Goal: Task Accomplishment & Management: Complete application form

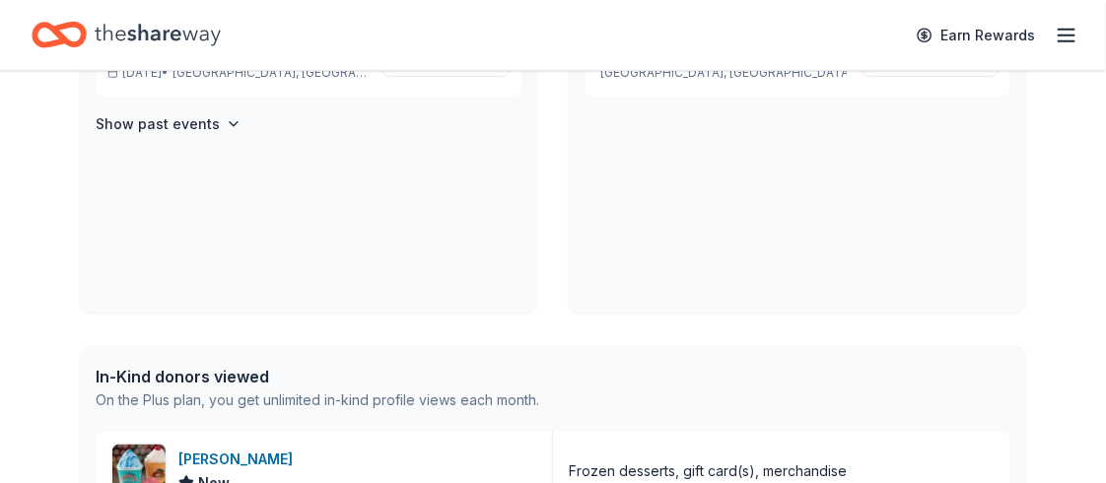
scroll to position [547, 0]
click at [207, 61] on span "Salute to First Responders" at bounding box center [209, 49] width 205 height 24
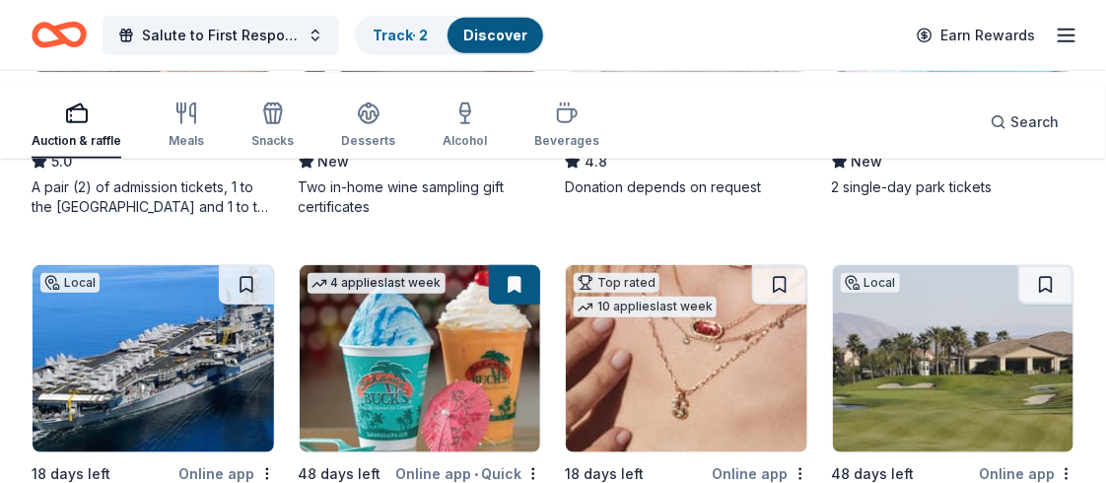
scroll to position [480, 0]
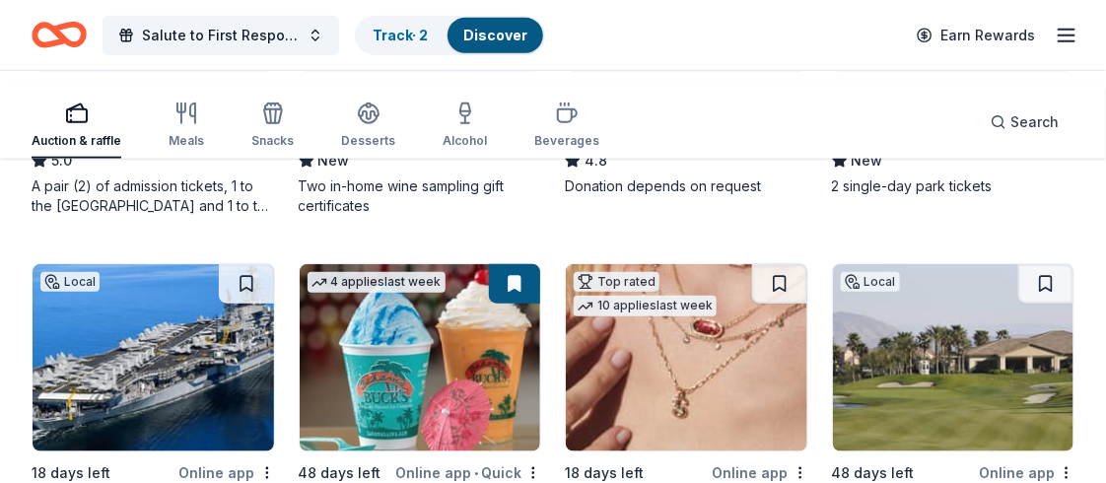
click at [952, 145] on div "Raging Waters ([GEOGRAPHIC_DATA])" at bounding box center [953, 133] width 243 height 24
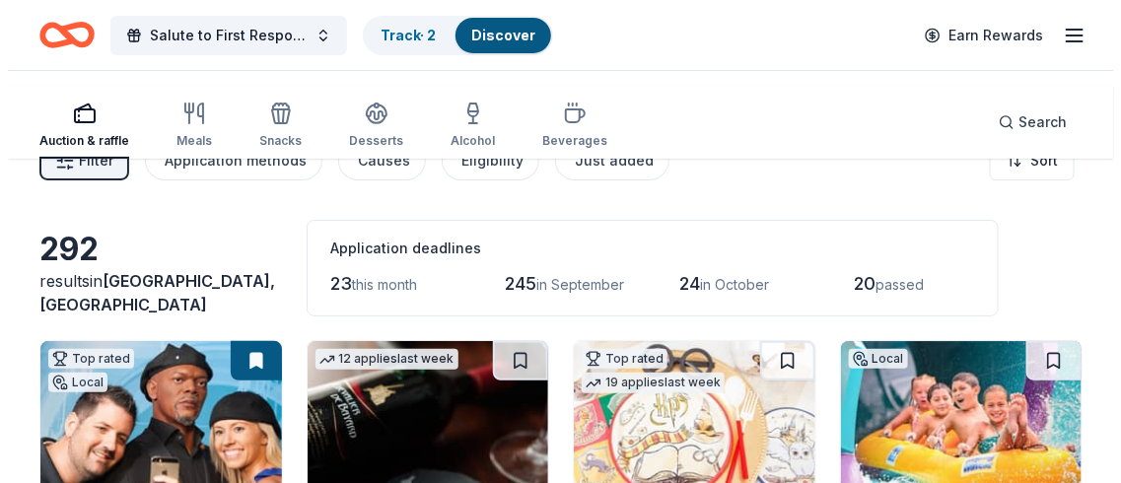
scroll to position [0, 0]
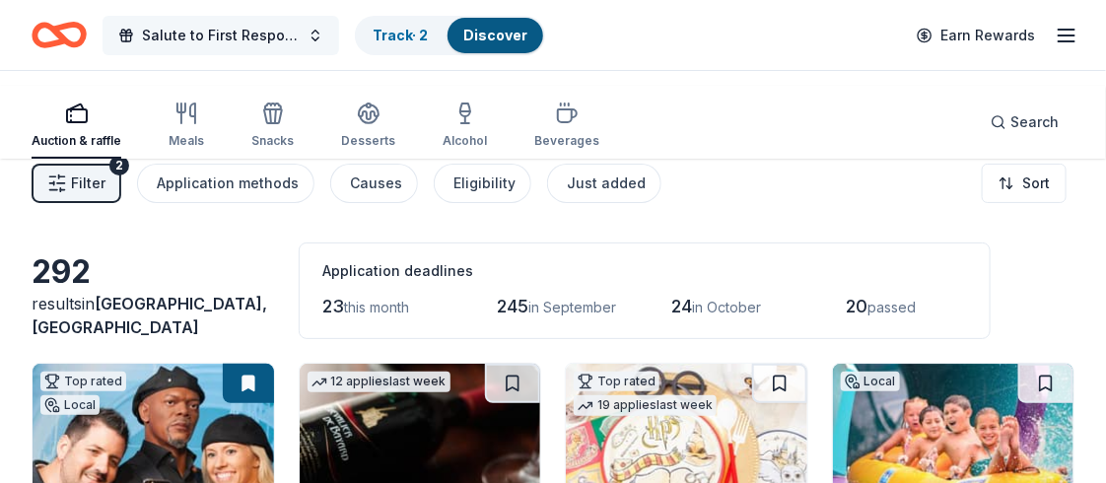
click at [339, 39] on button "Salute to First Responders" at bounding box center [221, 35] width 237 height 39
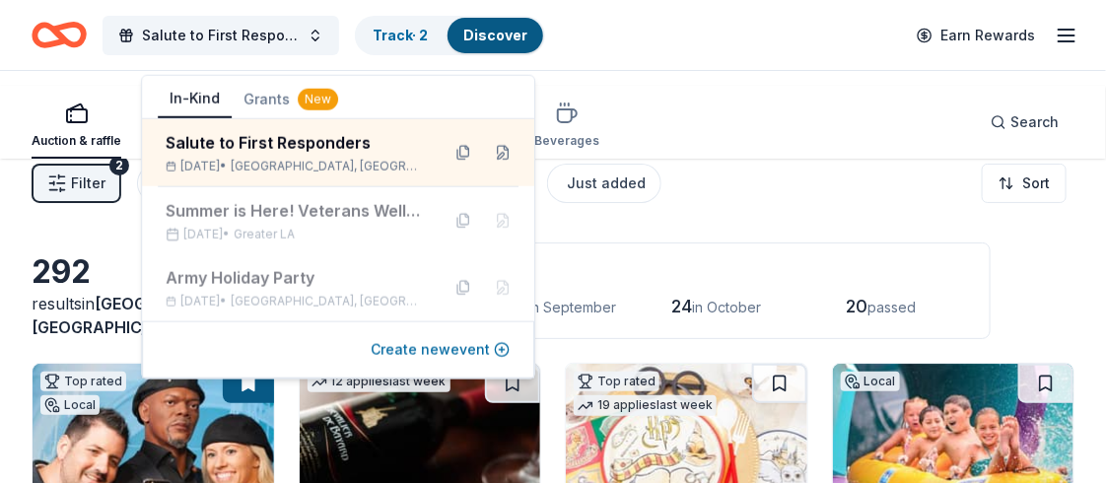
click at [479, 362] on button "Create new event" at bounding box center [440, 350] width 139 height 24
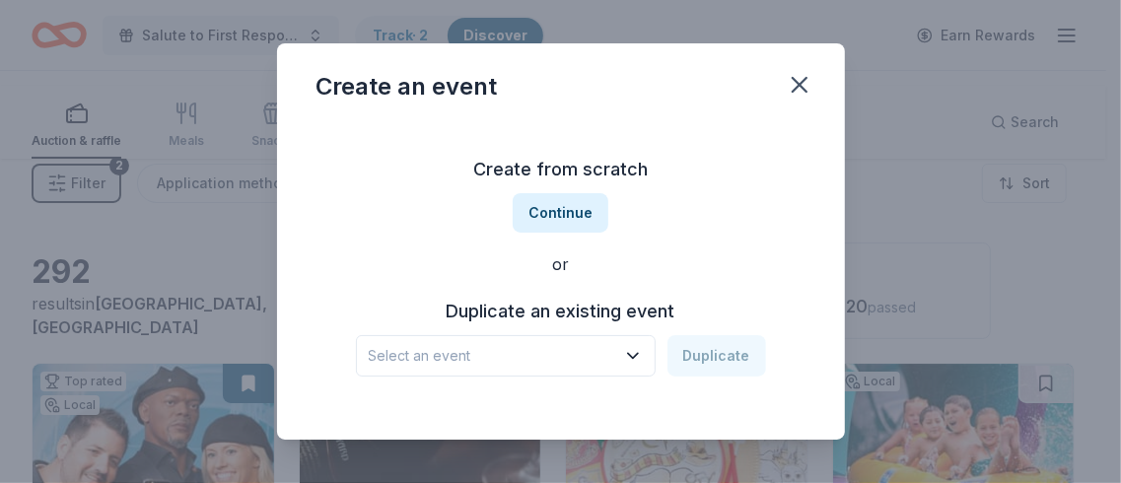
click at [569, 327] on h3 "Duplicate an existing event" at bounding box center [561, 312] width 410 height 32
click at [574, 327] on h3 "Duplicate an existing event" at bounding box center [561, 312] width 410 height 32
click at [551, 233] on button "Continue" at bounding box center [561, 212] width 96 height 39
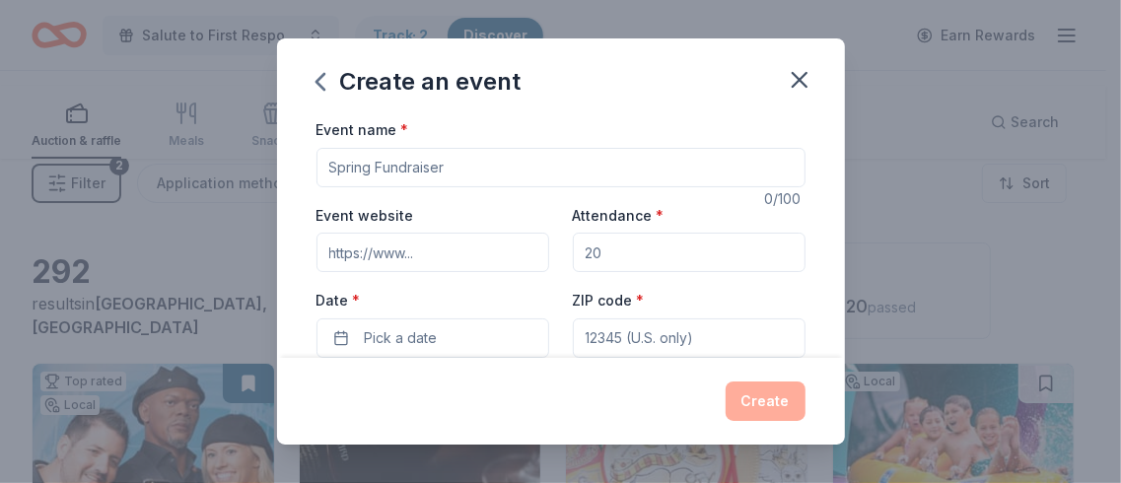
click at [420, 187] on input "Event name *" at bounding box center [560, 167] width 489 height 39
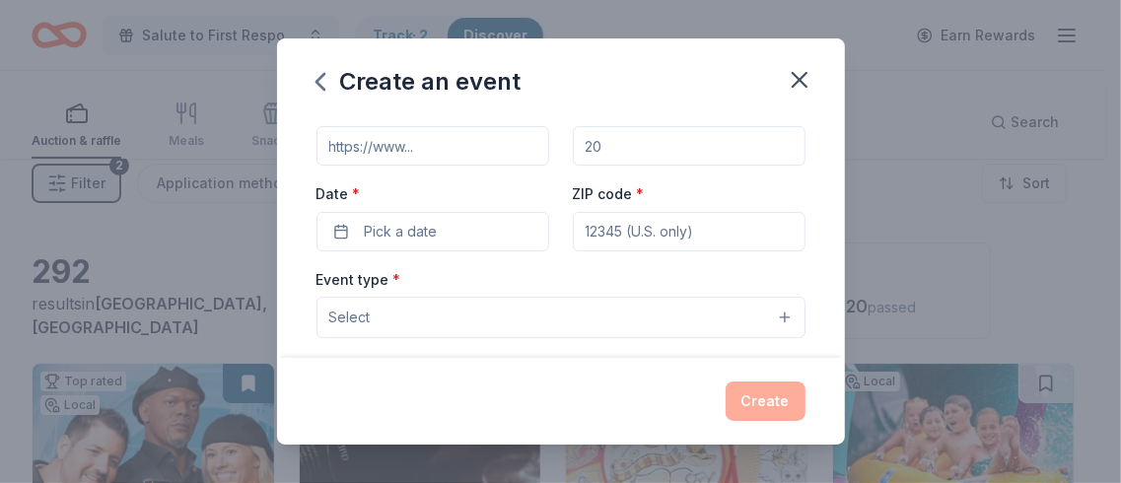
scroll to position [110, 0]
type input "Honor our Military Children"
click at [413, 162] on input "Event website" at bounding box center [432, 141] width 233 height 39
click at [358, 162] on input "Event website" at bounding box center [432, 141] width 233 height 39
click at [370, 162] on input "Event website" at bounding box center [432, 141] width 233 height 39
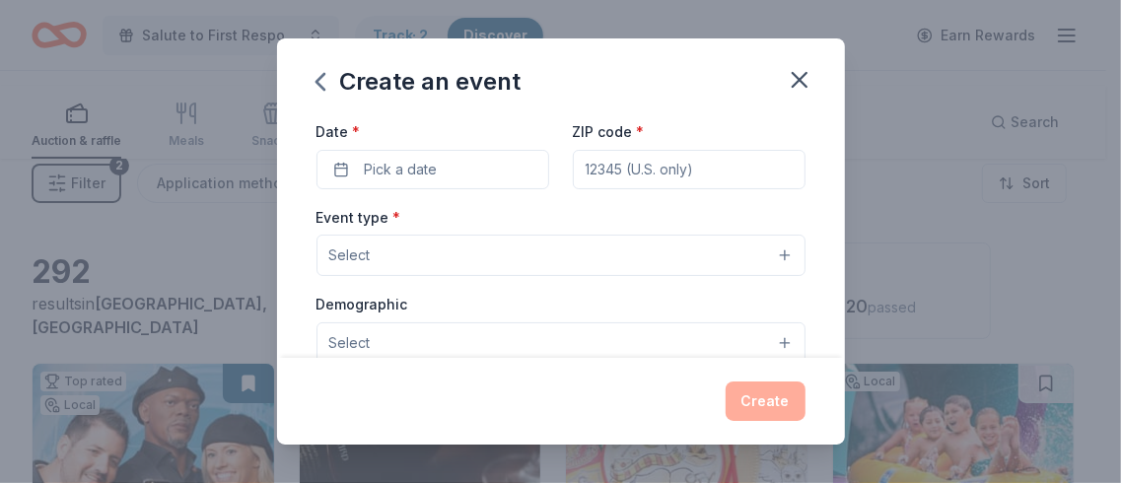
scroll to position [221, 0]
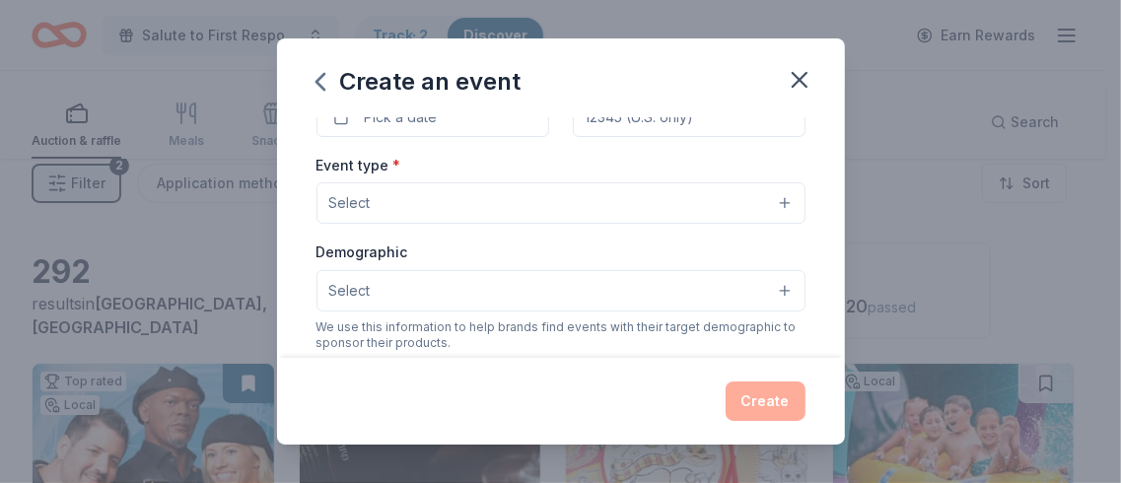
type input "https://chinoamericanlegion.org"
click at [318, 90] on label "Date *" at bounding box center [432, 80] width 233 height 20
click at [318, 137] on button "Pick a date" at bounding box center [432, 117] width 233 height 39
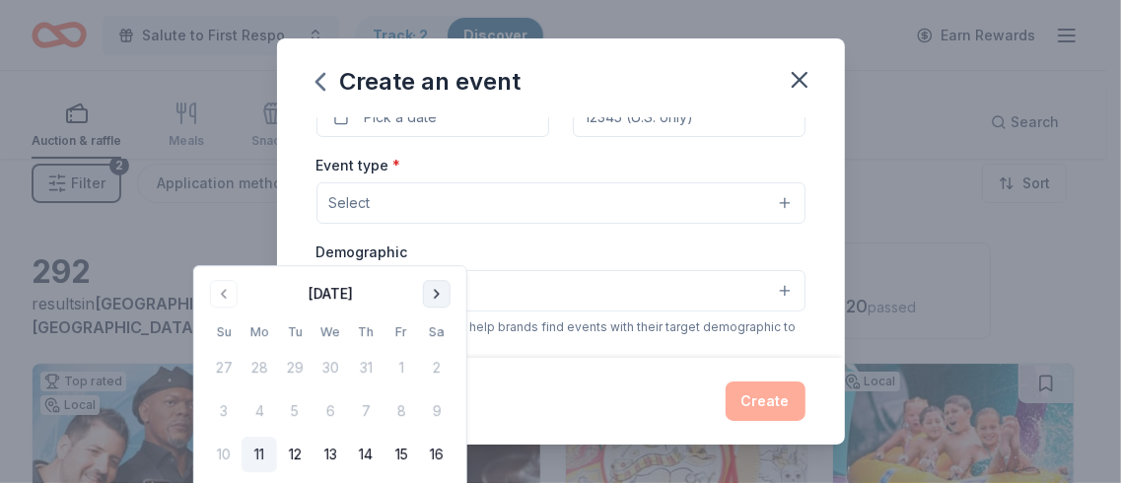
click at [450, 305] on button "Go to next month" at bounding box center [437, 294] width 28 height 28
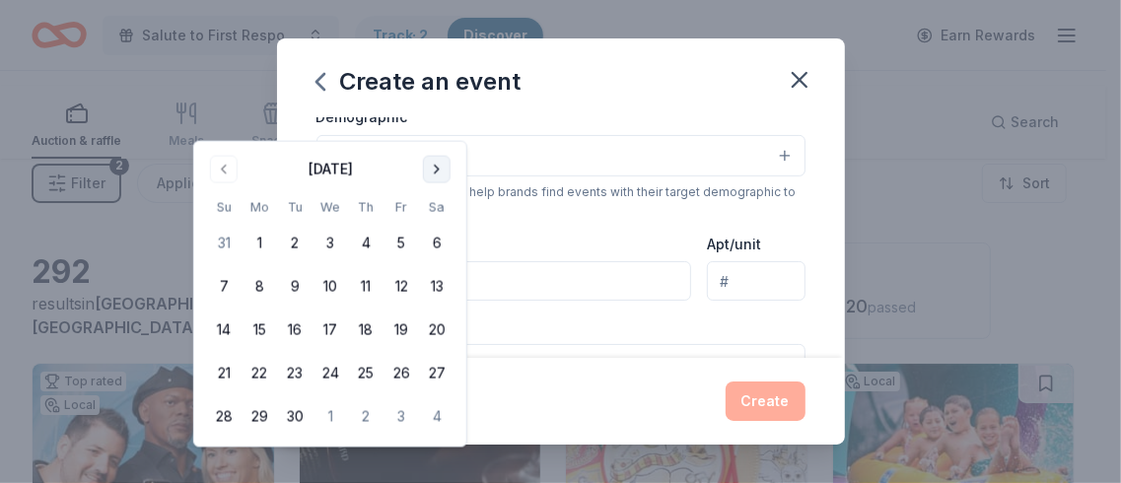
scroll to position [359, 0]
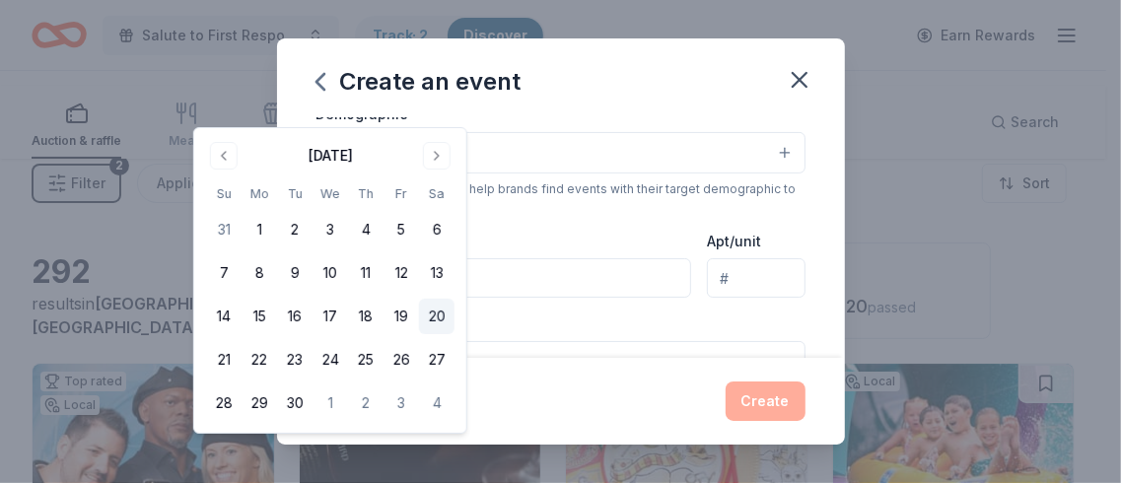
click at [454, 334] on button "20" at bounding box center [436, 316] width 35 height 35
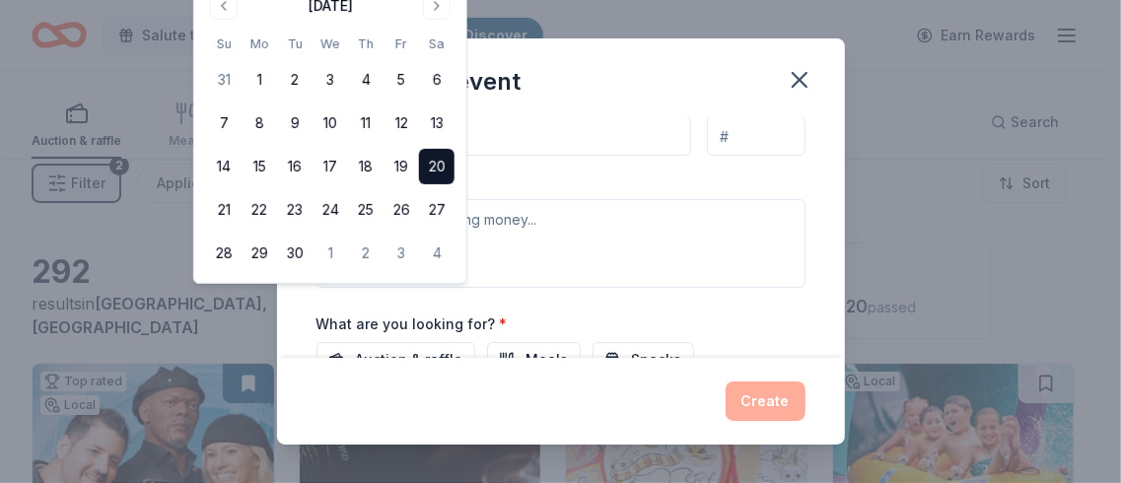
scroll to position [509, 0]
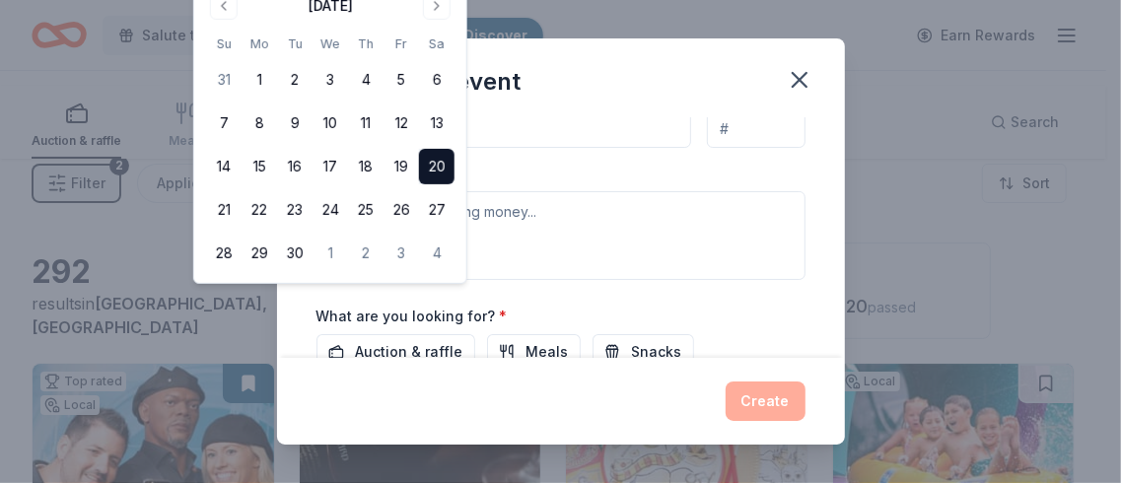
click at [454, 184] on button "20" at bounding box center [436, 166] width 35 height 35
click at [722, 117] on div "Create an event" at bounding box center [561, 77] width 568 height 79
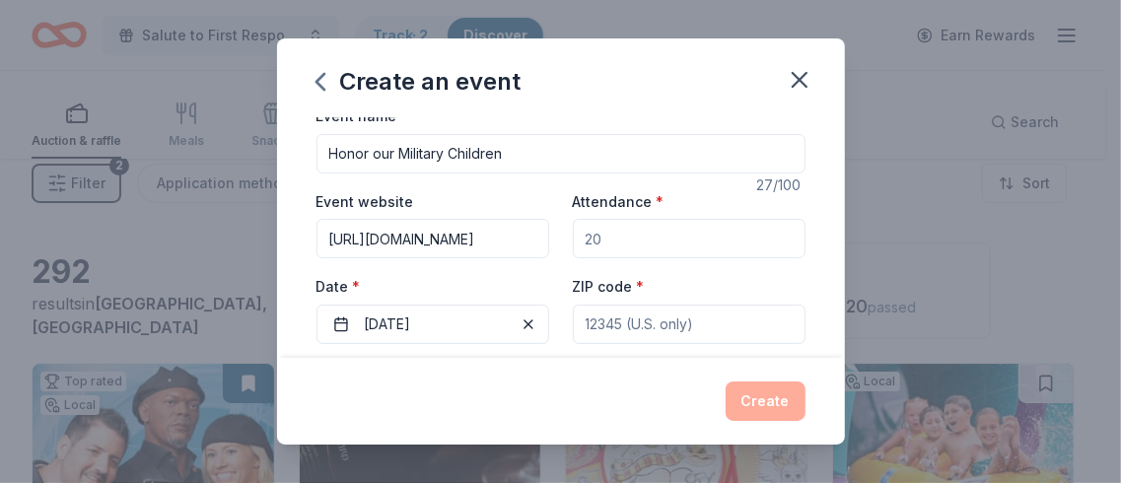
scroll to position [13, 0]
click at [501, 174] on input "Honor our Military Children" at bounding box center [560, 154] width 489 height 39
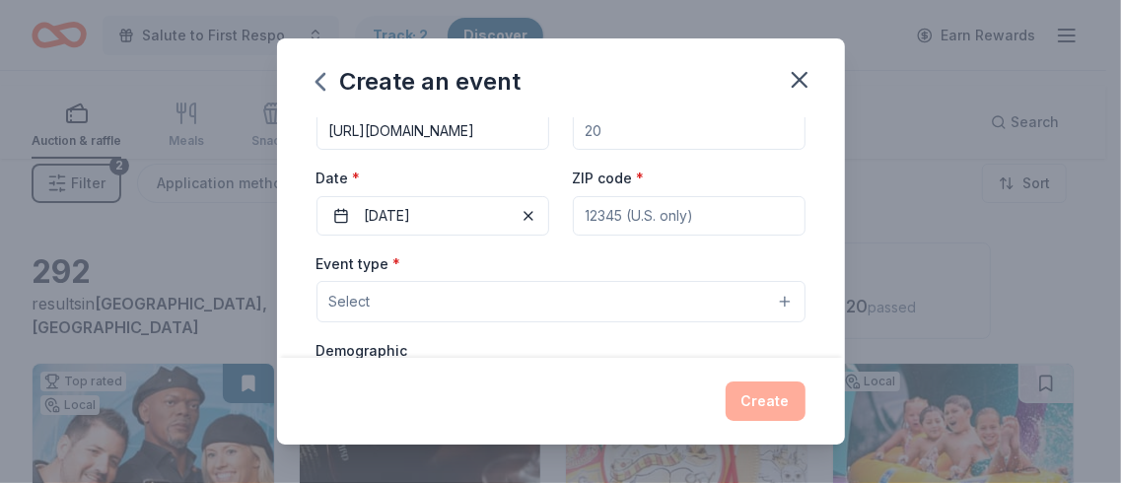
scroll to position [144, 0]
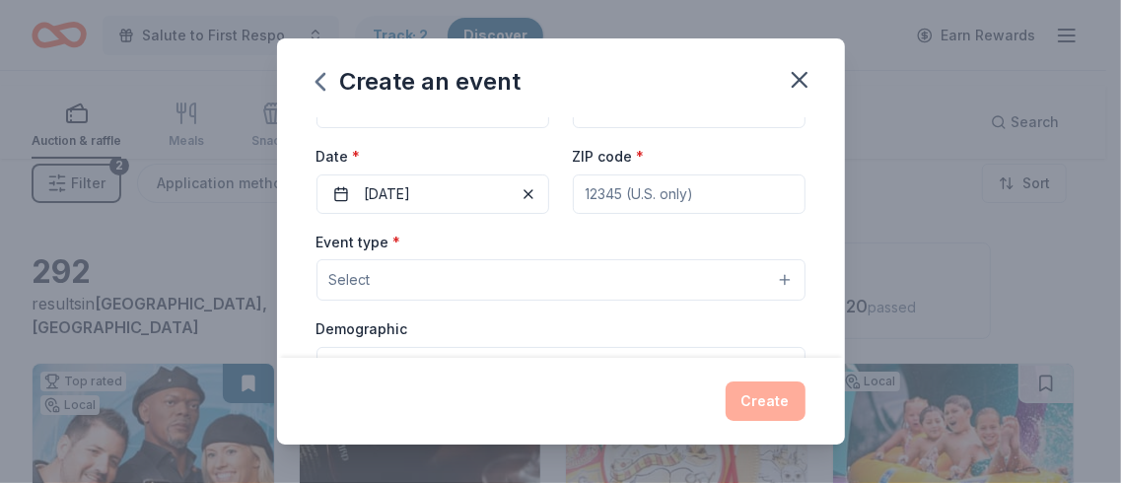
type input "Honor our Veterans in our Community"
click at [656, 128] on input "Attendance *" at bounding box center [689, 108] width 233 height 39
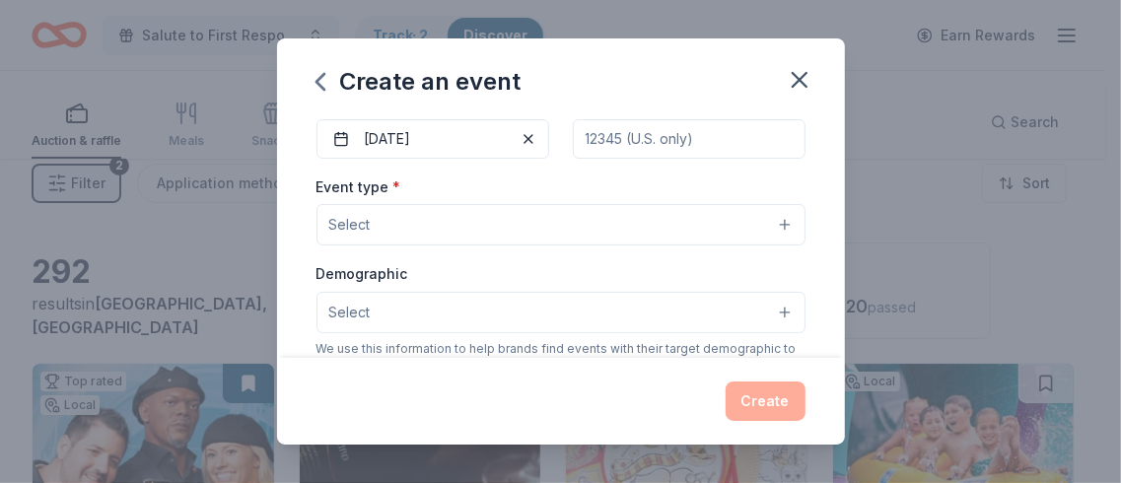
scroll to position [202, 0]
type input "200"
click at [705, 156] on div "ZIP code *" at bounding box center [689, 121] width 233 height 70
click at [673, 156] on input "ZIP code *" at bounding box center [689, 135] width 233 height 39
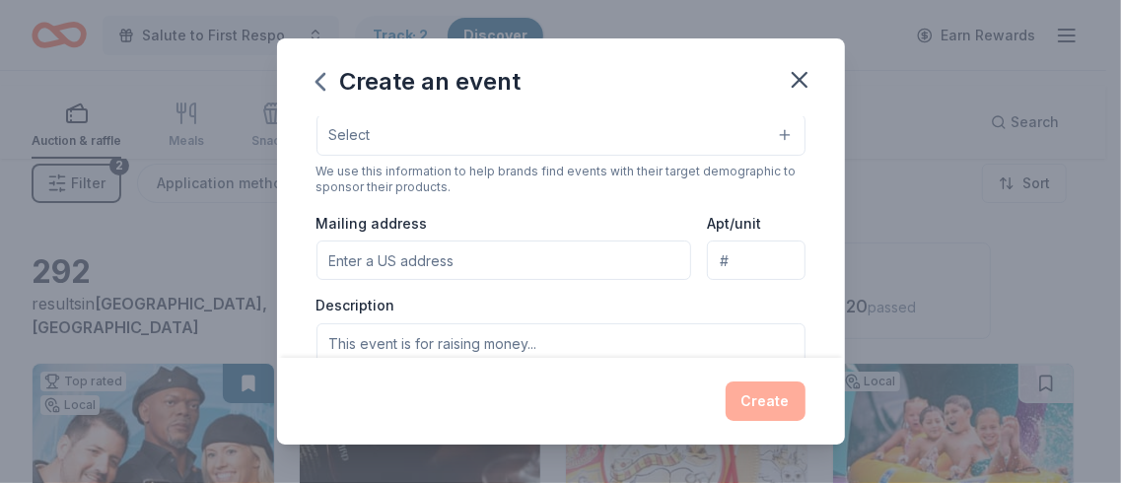
scroll to position [386, 0]
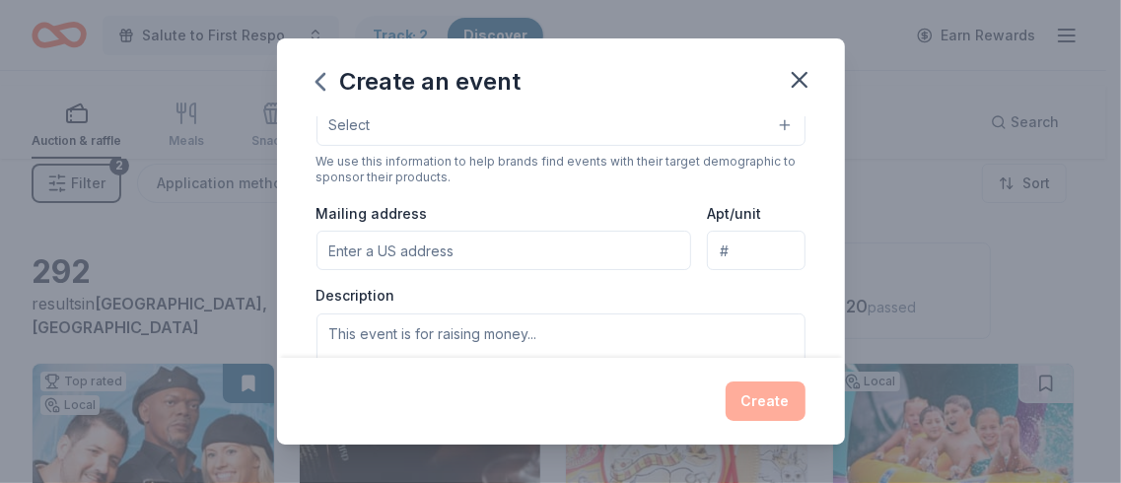
type input "91710"
click at [444, 58] on button "Select" at bounding box center [560, 37] width 489 height 41
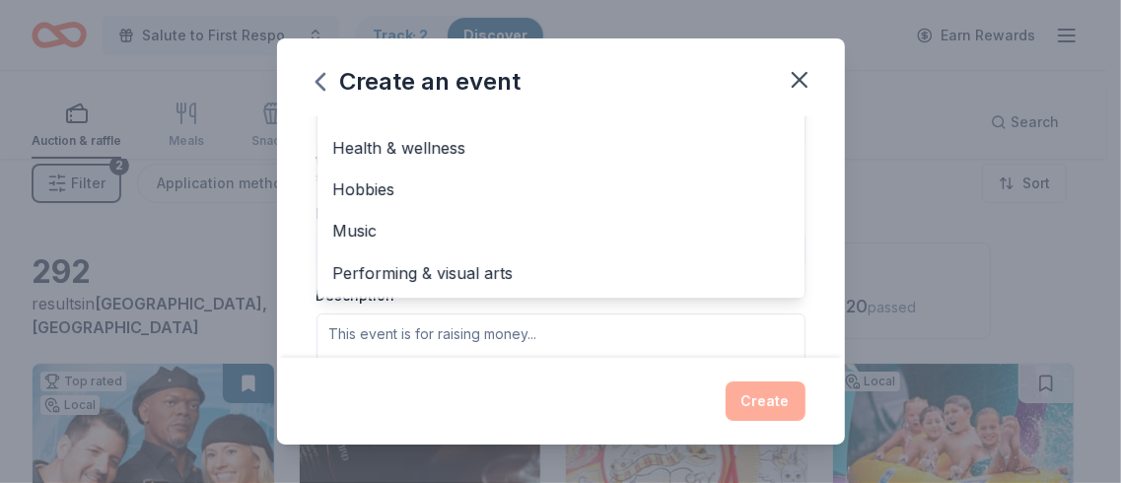
scroll to position [88, 0]
click at [368, 118] on span "Food & drink" at bounding box center [560, 106] width 455 height 26
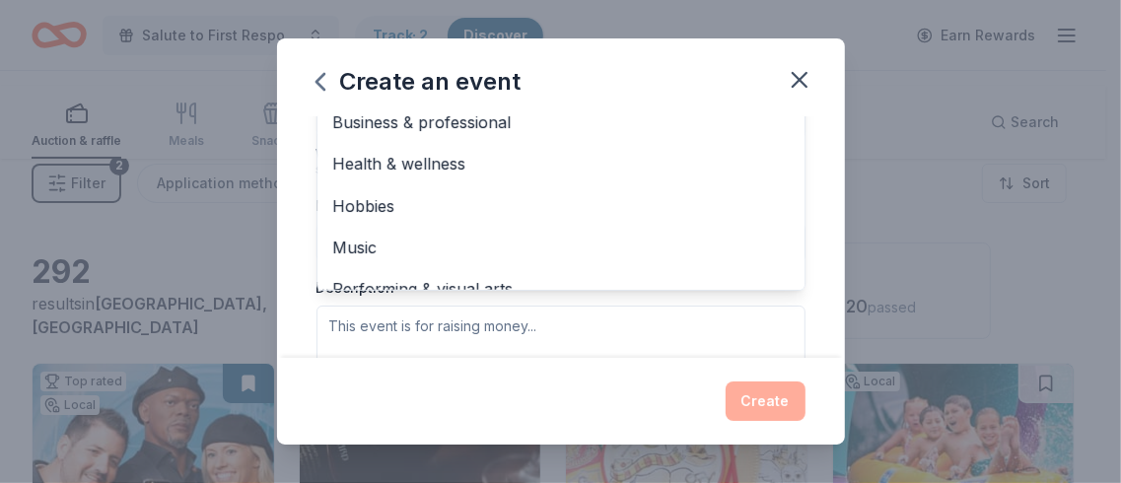
scroll to position [394, 0]
click at [333, 95] on span "Fundraiser" at bounding box center [560, 82] width 455 height 26
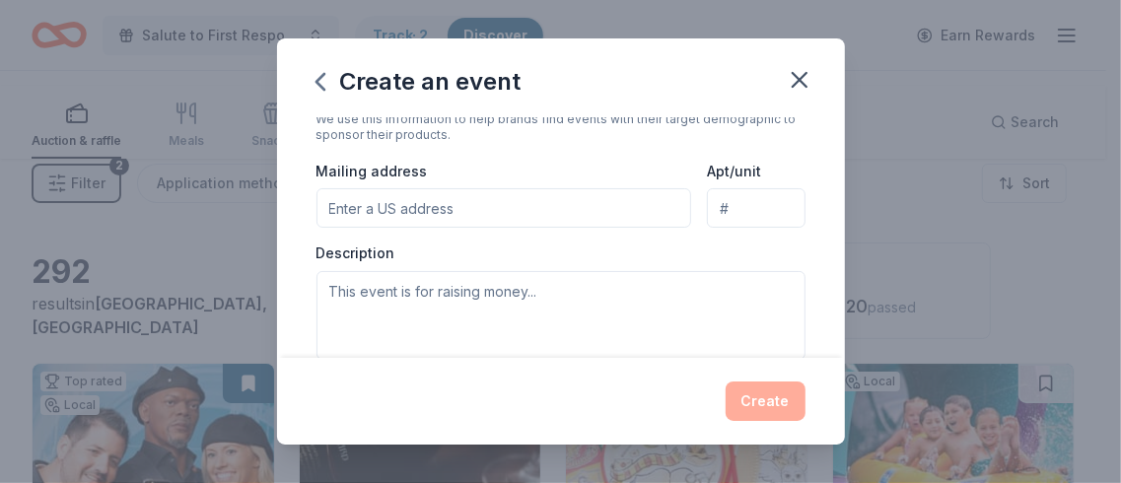
scroll to position [432, 0]
click at [455, 103] on button "Select" at bounding box center [560, 81] width 489 height 41
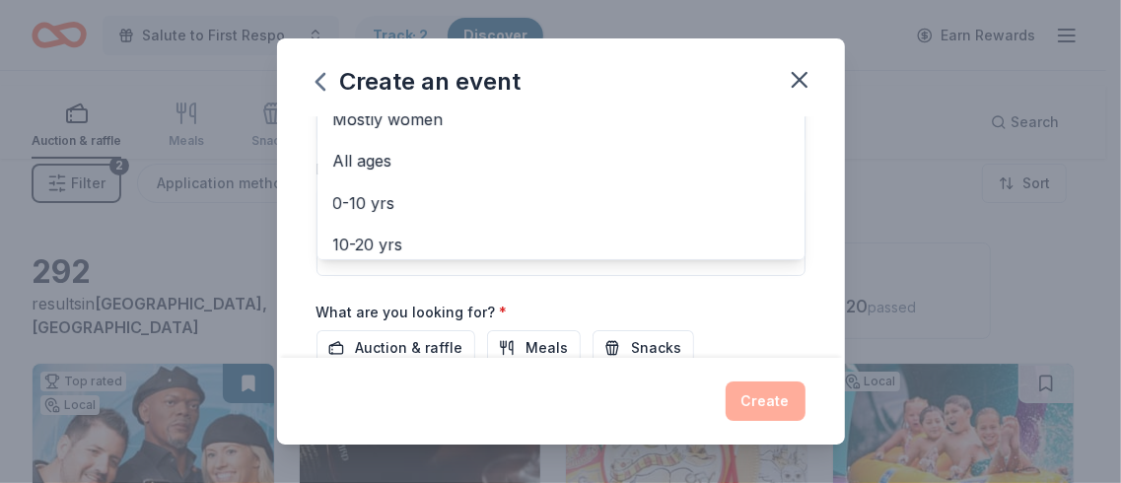
scroll to position [0, 0]
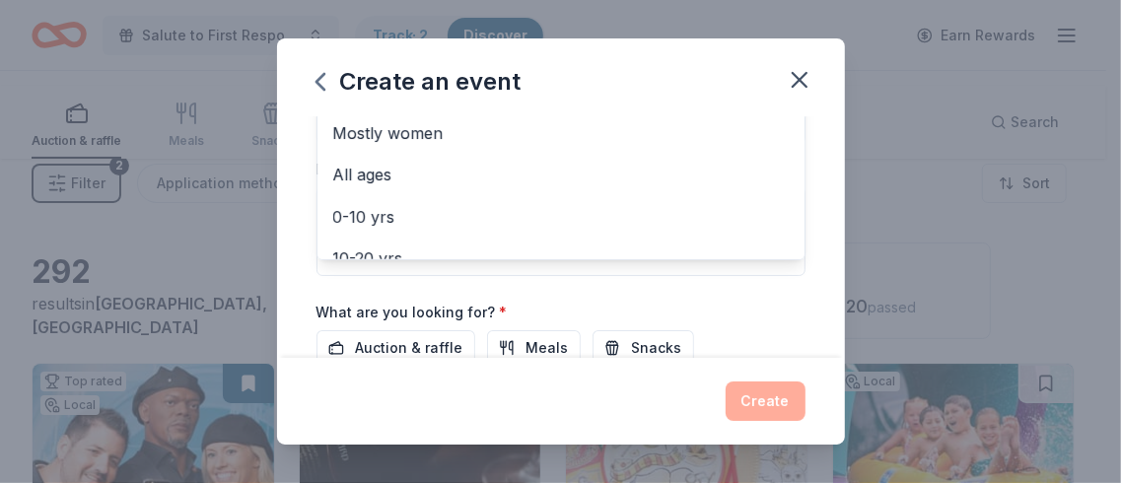
click at [350, 62] on span "All genders" at bounding box center [560, 49] width 455 height 26
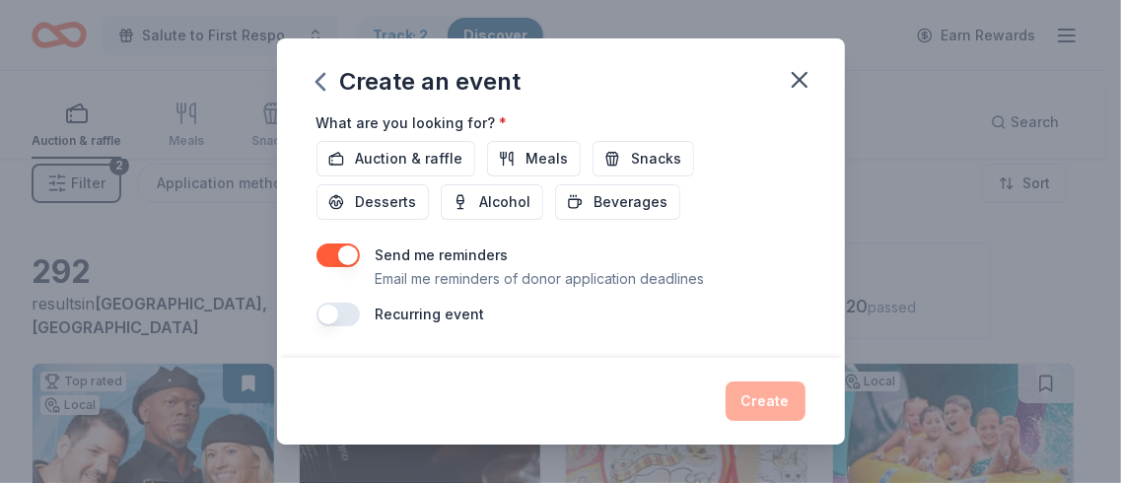
scroll to position [837, 0]
click at [339, 48] on span "30-40 yrs" at bounding box center [560, 36] width 455 height 26
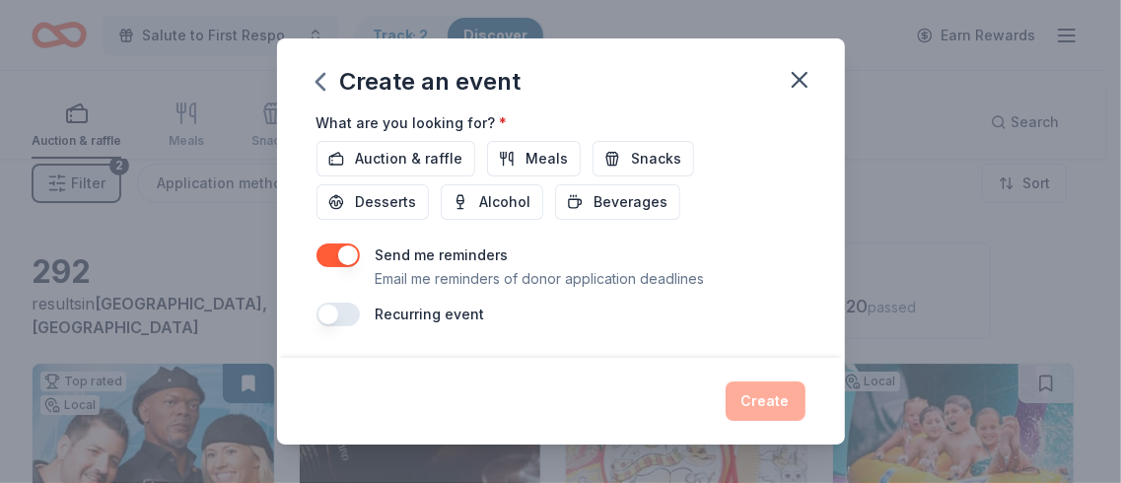
click at [333, 13] on span "50-60 yrs" at bounding box center [560, 0] width 455 height 26
click at [333, 13] on span "60-70 yrs" at bounding box center [560, 0] width 455 height 26
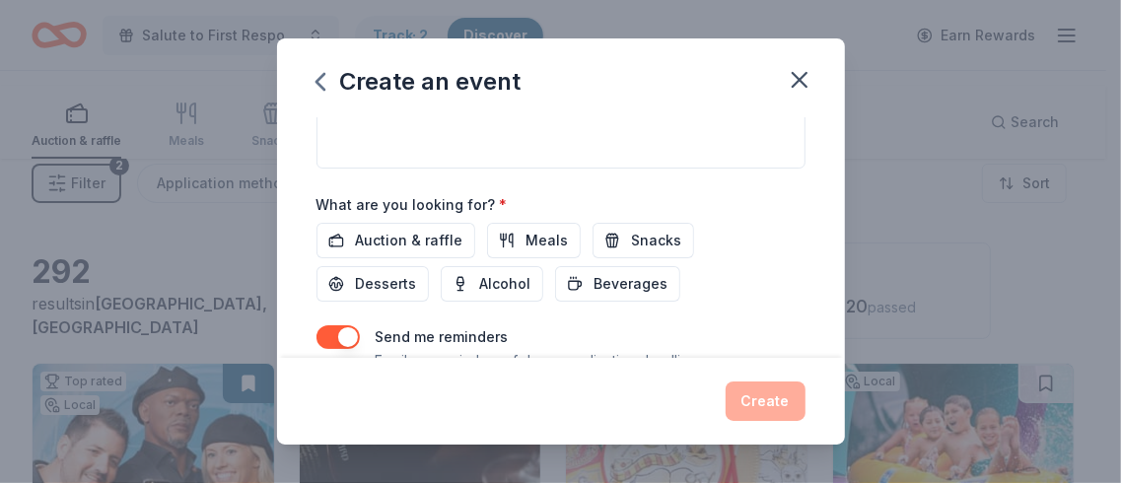
scroll to position [667, 0]
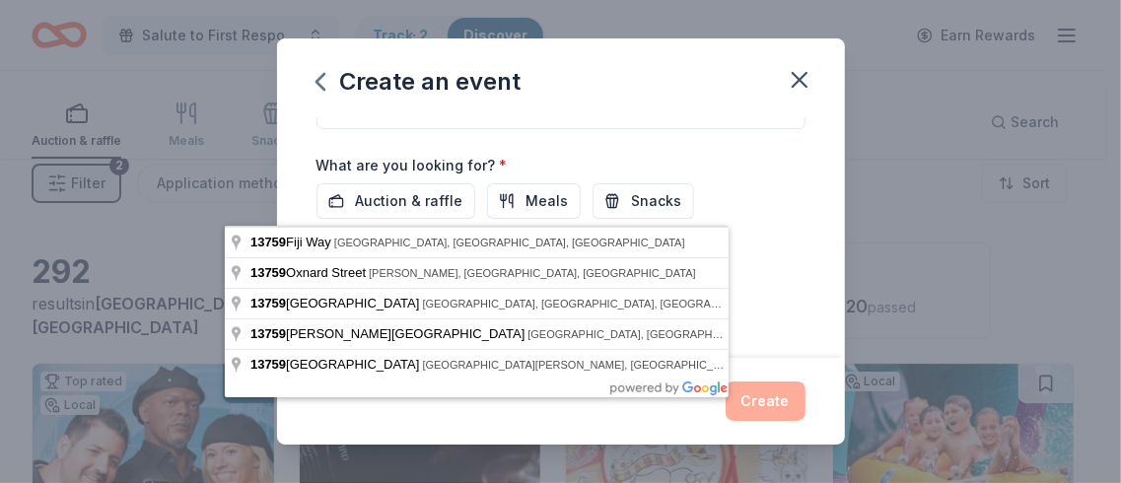
scroll to position [661, 0]
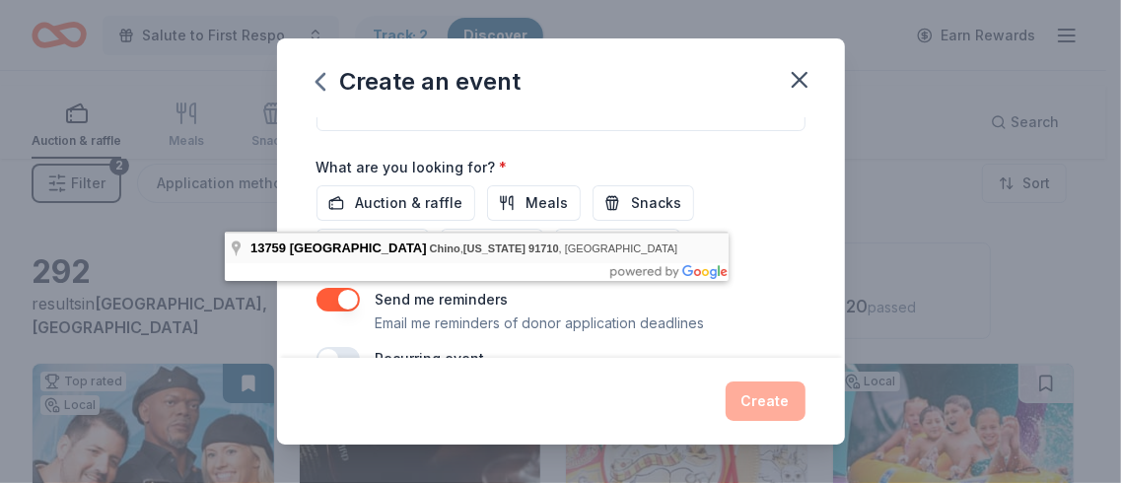
type input "[STREET_ADDRESS]"
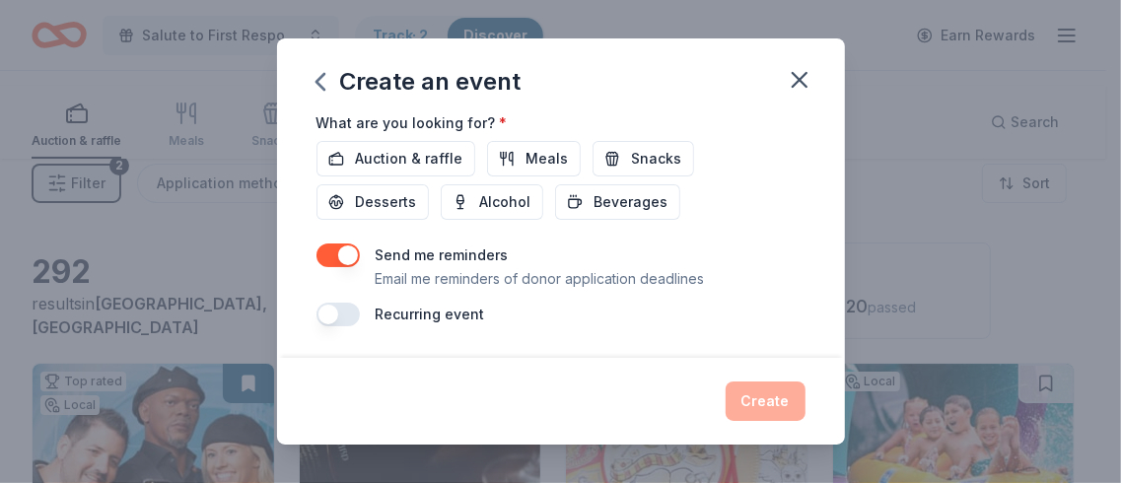
scroll to position [737, 0]
click at [449, 87] on textarea at bounding box center [560, 42] width 489 height 89
click at [354, 87] on textarea "We are raising money for our on going programs to give back to our veterans and…" at bounding box center [560, 42] width 489 height 89
click at [491, 87] on textarea "We are raising money for our on going programs to give back to our veterans,1st…" at bounding box center [560, 42] width 489 height 89
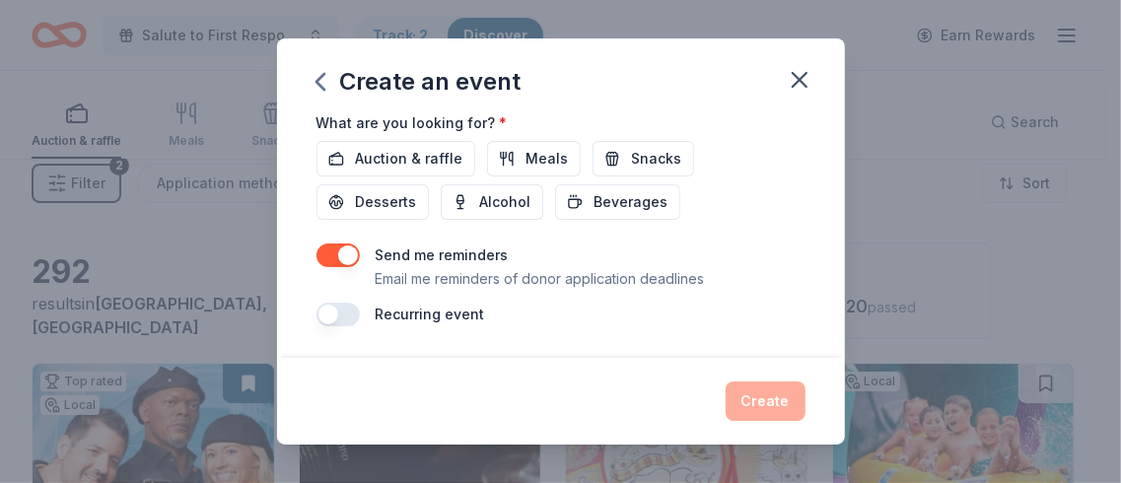
click at [369, 87] on textarea "We are raising money for our on going programs to give back to our veterans,1st…" at bounding box center [560, 42] width 489 height 89
click at [316, 87] on textarea "We are raising money for our on going programs to give back to our veterans,1st…" at bounding box center [560, 42] width 489 height 89
click at [477, 87] on textarea "We are raising money for our on going programs to give back to our veterans,1st…" at bounding box center [560, 42] width 489 height 89
click at [562, 87] on textarea "We are raising money for our on going programs to give back to our veterans,1st…" at bounding box center [560, 42] width 489 height 89
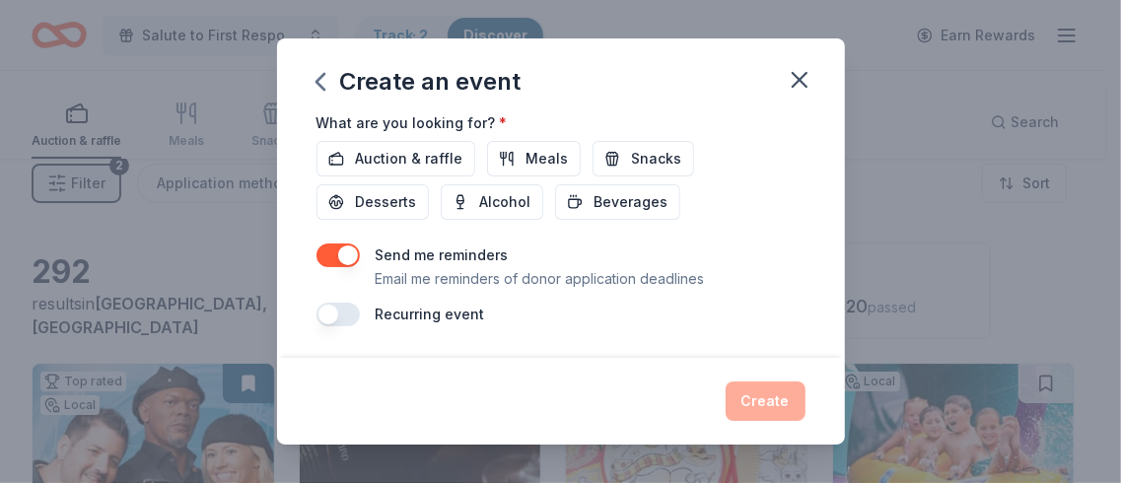
click at [723, 87] on textarea "We are raising money for our on going programs to give back to our veterans,1st…" at bounding box center [560, 42] width 489 height 89
type textarea "We are raising money for our on going programs to give back to our veterans,1st…"
click at [805, 381] on div "Create" at bounding box center [560, 400] width 489 height 39
click at [356, 171] on span "Auction & raffle" at bounding box center [409, 159] width 107 height 24
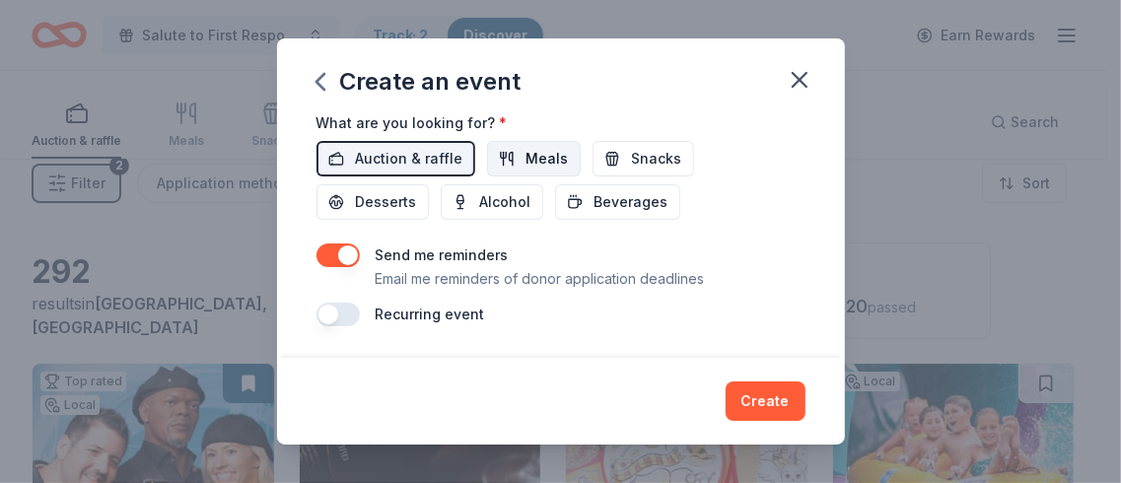
click at [543, 171] on span "Meals" at bounding box center [547, 159] width 42 height 24
click at [682, 171] on span "Snacks" at bounding box center [657, 159] width 50 height 24
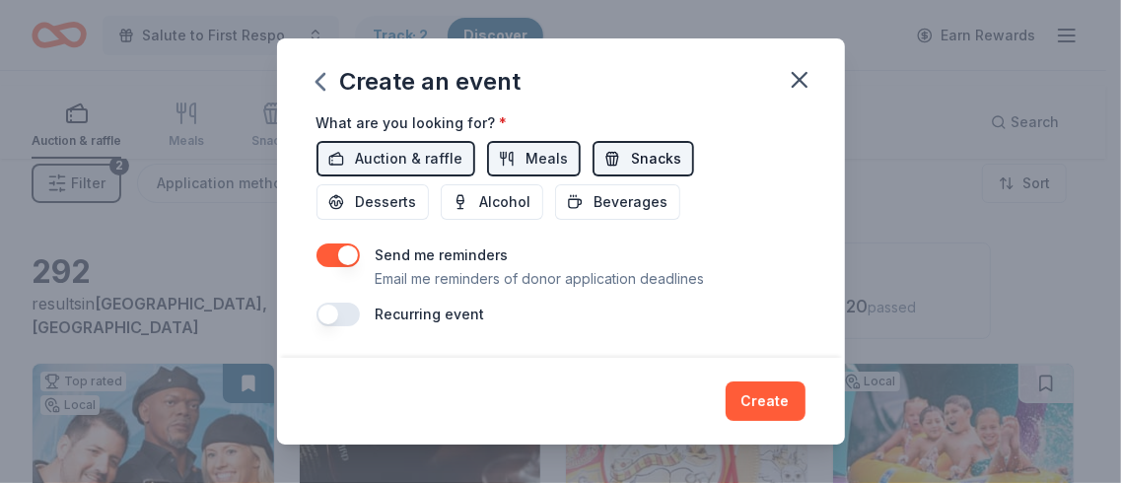
scroll to position [992, 0]
click at [635, 214] on span "Beverages" at bounding box center [631, 202] width 74 height 24
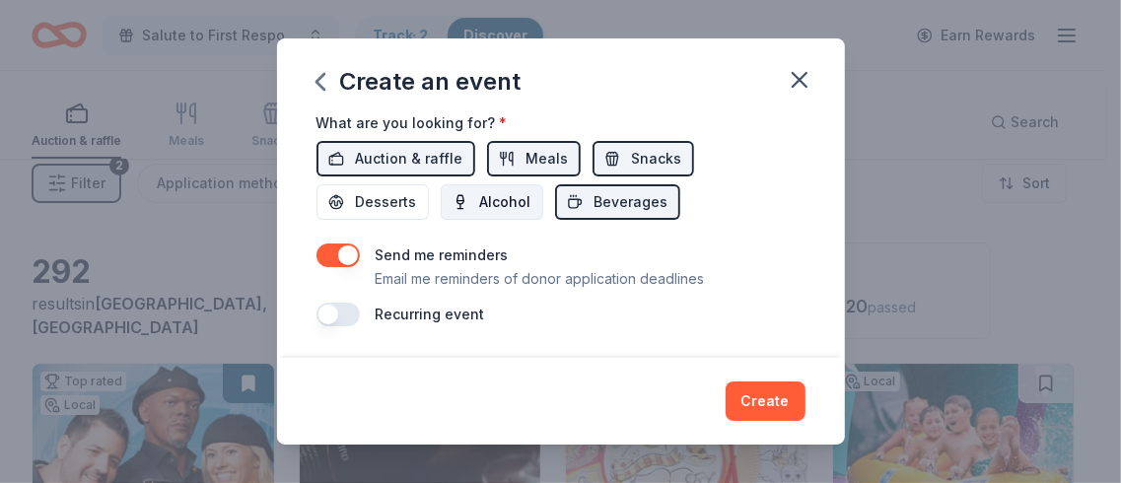
click at [480, 214] on span "Alcohol" at bounding box center [505, 202] width 51 height 24
click at [356, 214] on span "Desserts" at bounding box center [386, 202] width 61 height 24
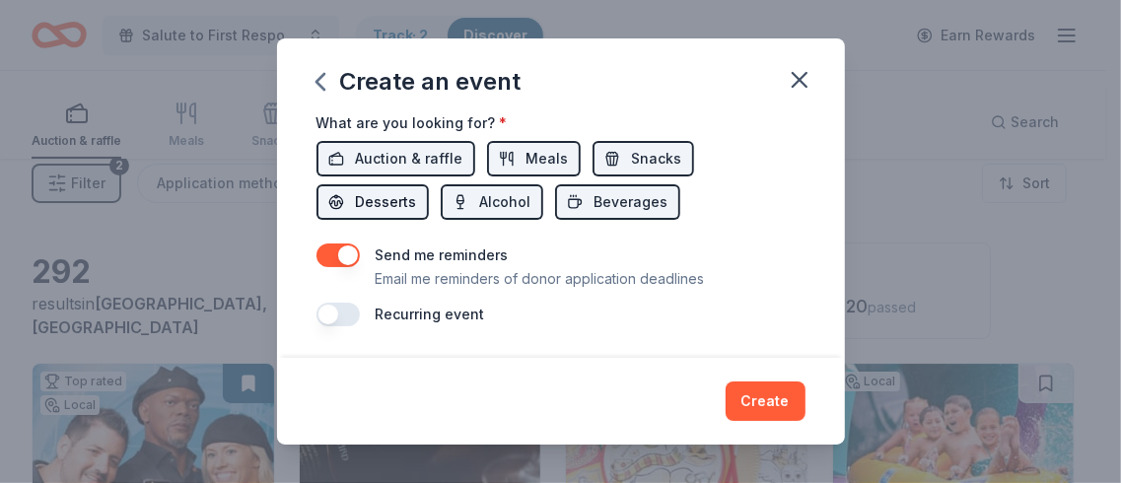
scroll to position [1092, 0]
click at [316, 303] on button "button" at bounding box center [337, 315] width 43 height 24
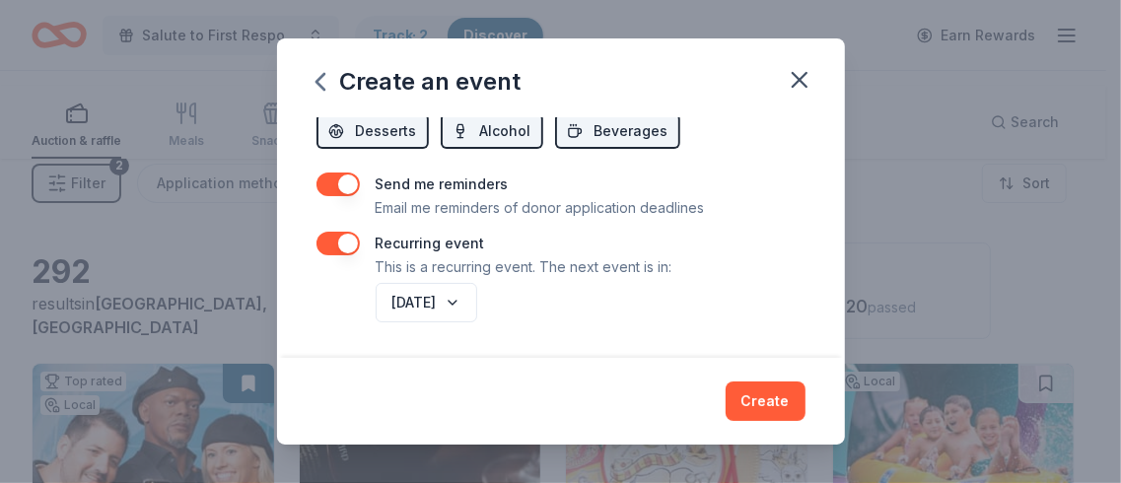
scroll to position [1221, 0]
click at [316, 232] on button "button" at bounding box center [337, 244] width 43 height 24
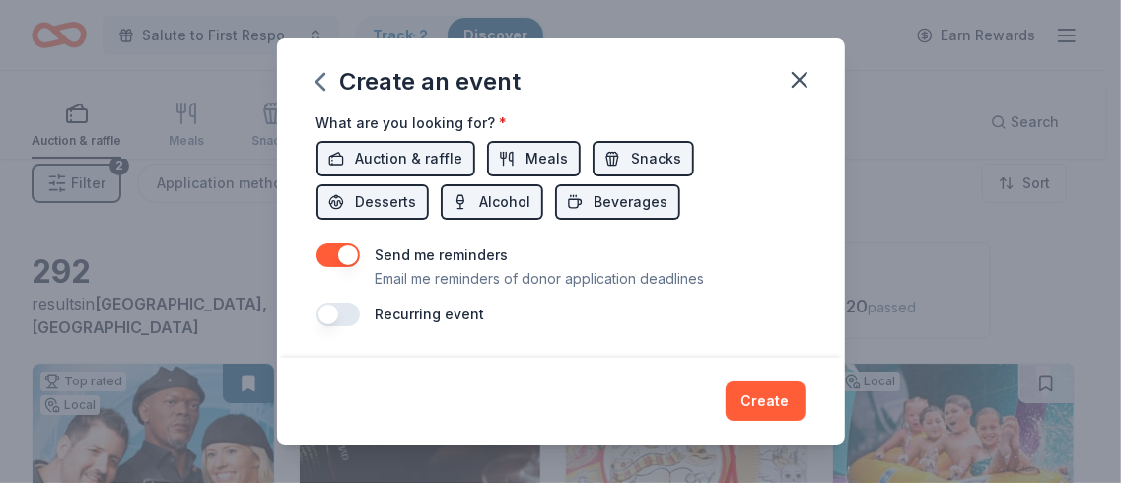
scroll to position [1124, 0]
click at [805, 381] on button "Create" at bounding box center [766, 400] width 80 height 39
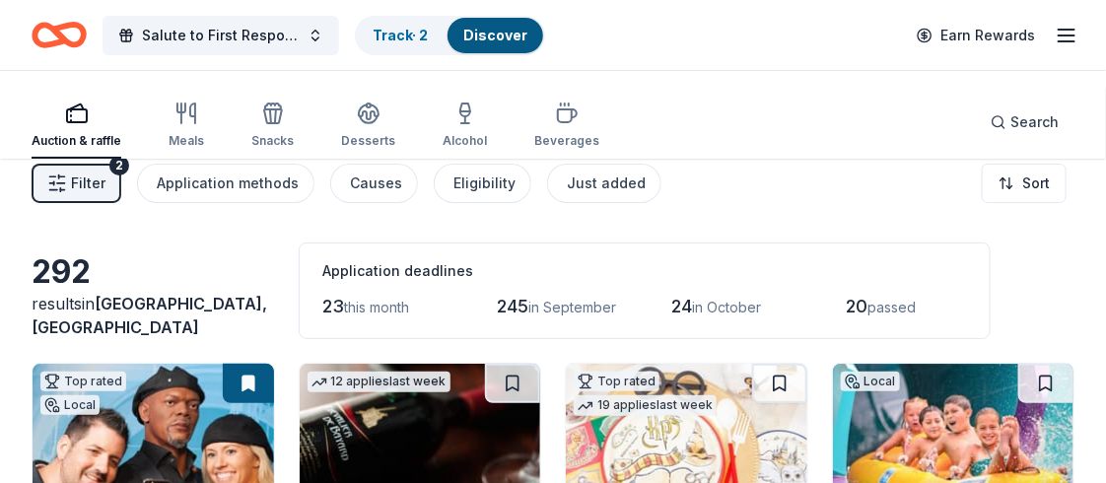
scroll to position [251, 0]
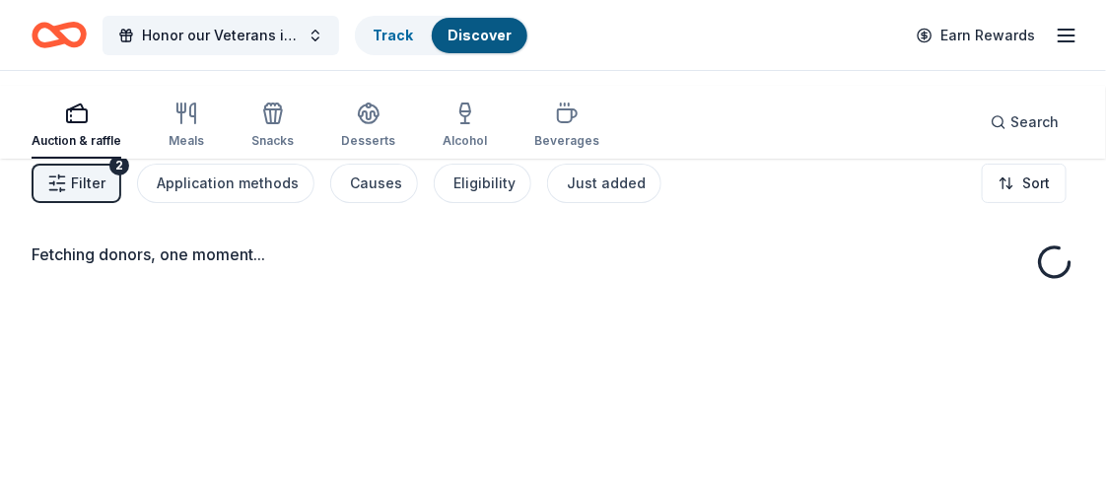
click at [512, 43] on link "Discover" at bounding box center [480, 35] width 64 height 17
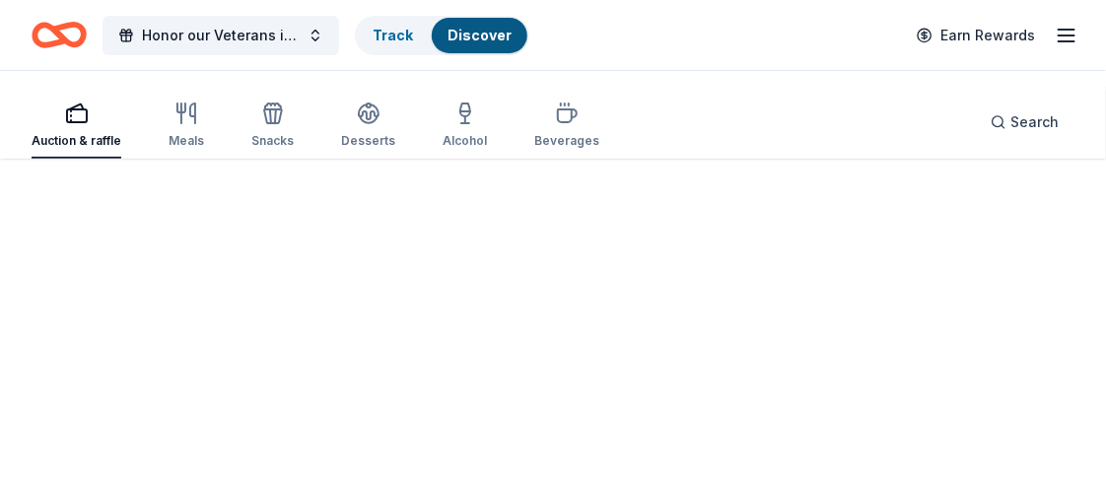
scroll to position [177, 0]
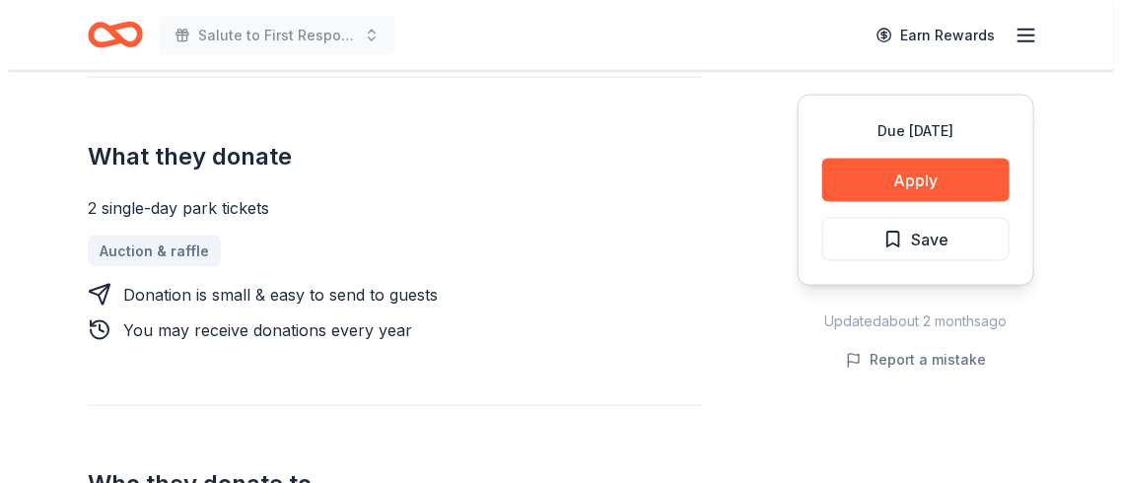
scroll to position [814, 0]
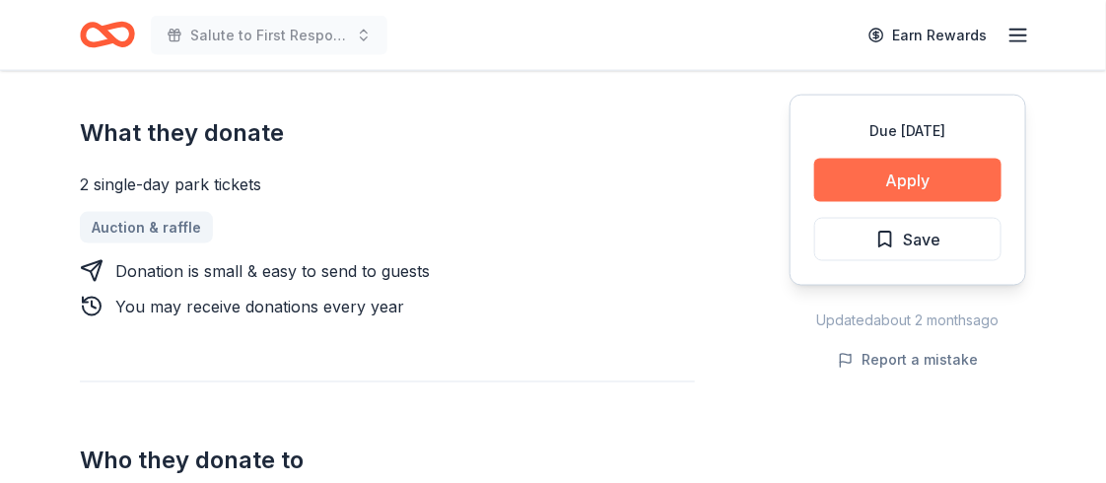
click at [882, 202] on button "Apply" at bounding box center [907, 180] width 187 height 43
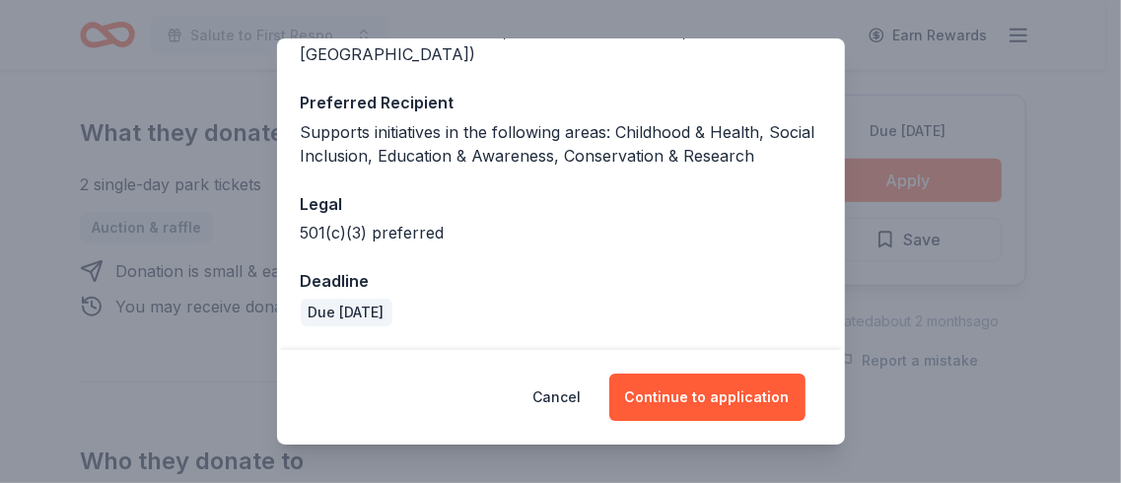
scroll to position [522, 0]
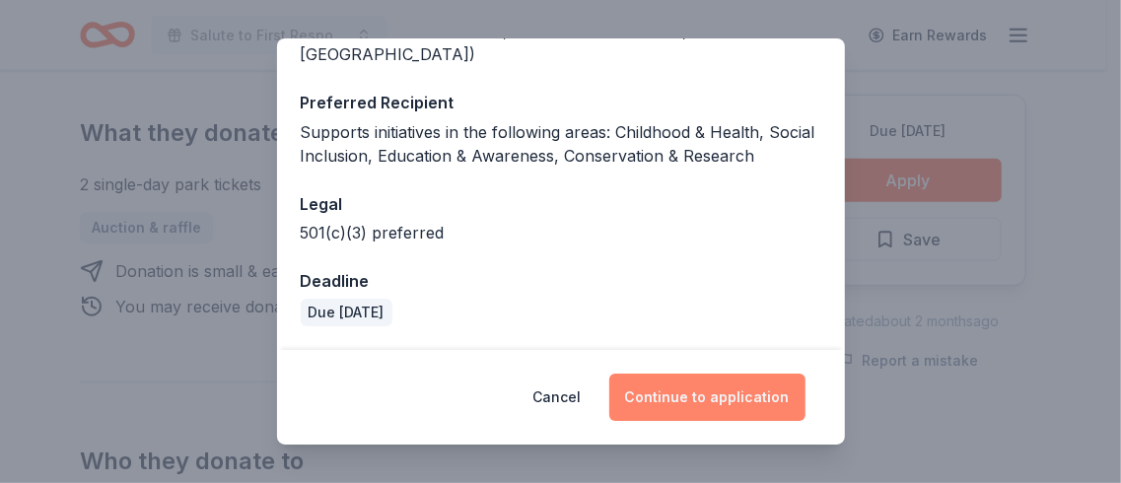
click at [762, 374] on button "Continue to application" at bounding box center [707, 397] width 196 height 47
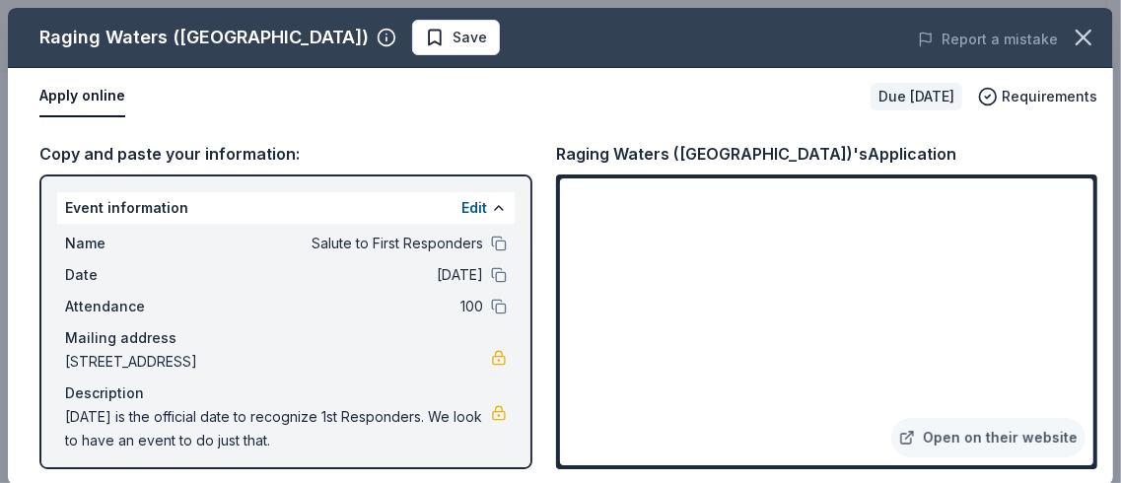
click at [475, 220] on div "Edit" at bounding box center [483, 208] width 45 height 24
click at [461, 220] on button "Edit" at bounding box center [474, 208] width 26 height 24
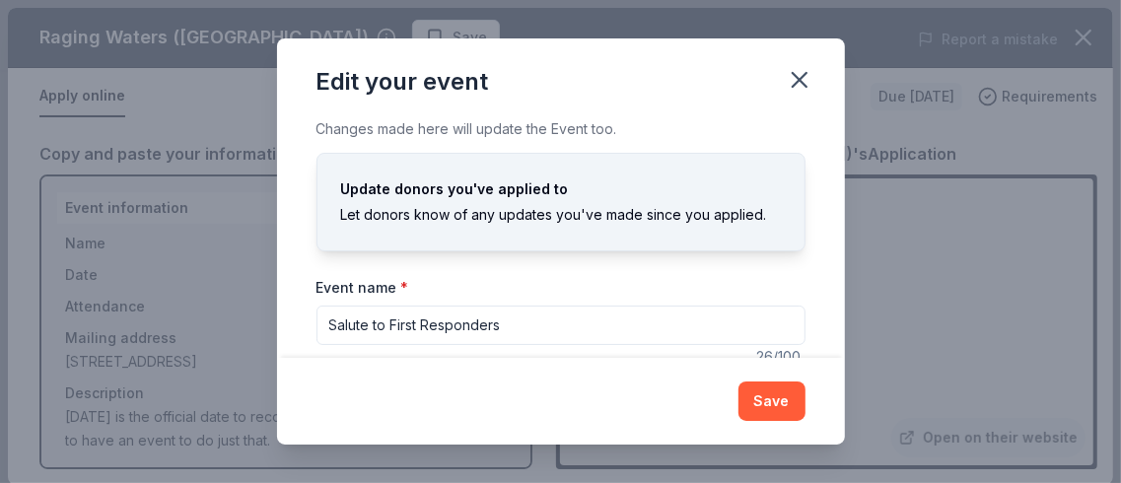
click at [544, 194] on div "Changes made here will update the Event too. Update donors you've applied to Le…" at bounding box center [561, 237] width 568 height 241
click at [805, 381] on button "Save" at bounding box center [771, 400] width 67 height 39
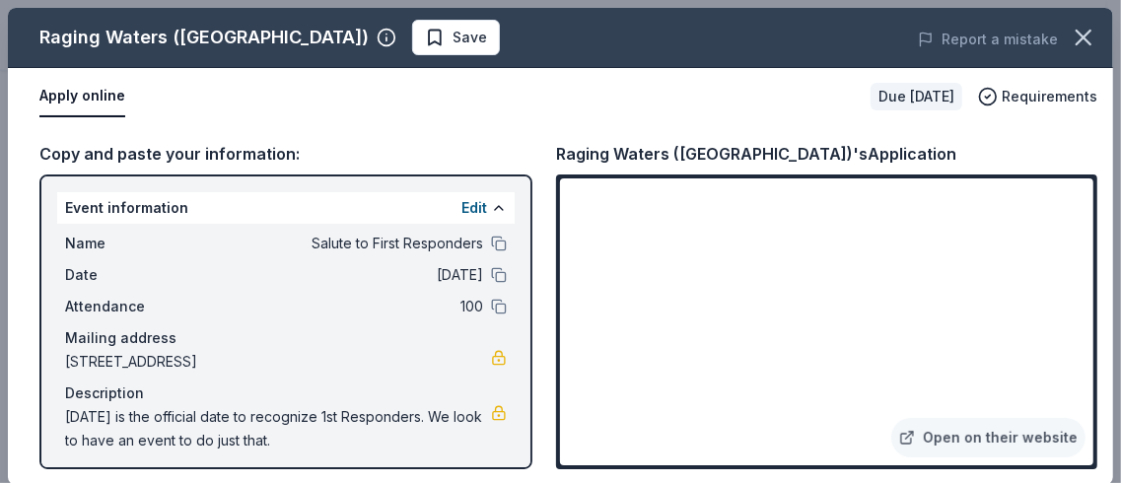
click at [620, 125] on div "Apply online Due [DATE] Requirements" at bounding box center [560, 96] width 1105 height 57
